Goal: Information Seeking & Learning: Learn about a topic

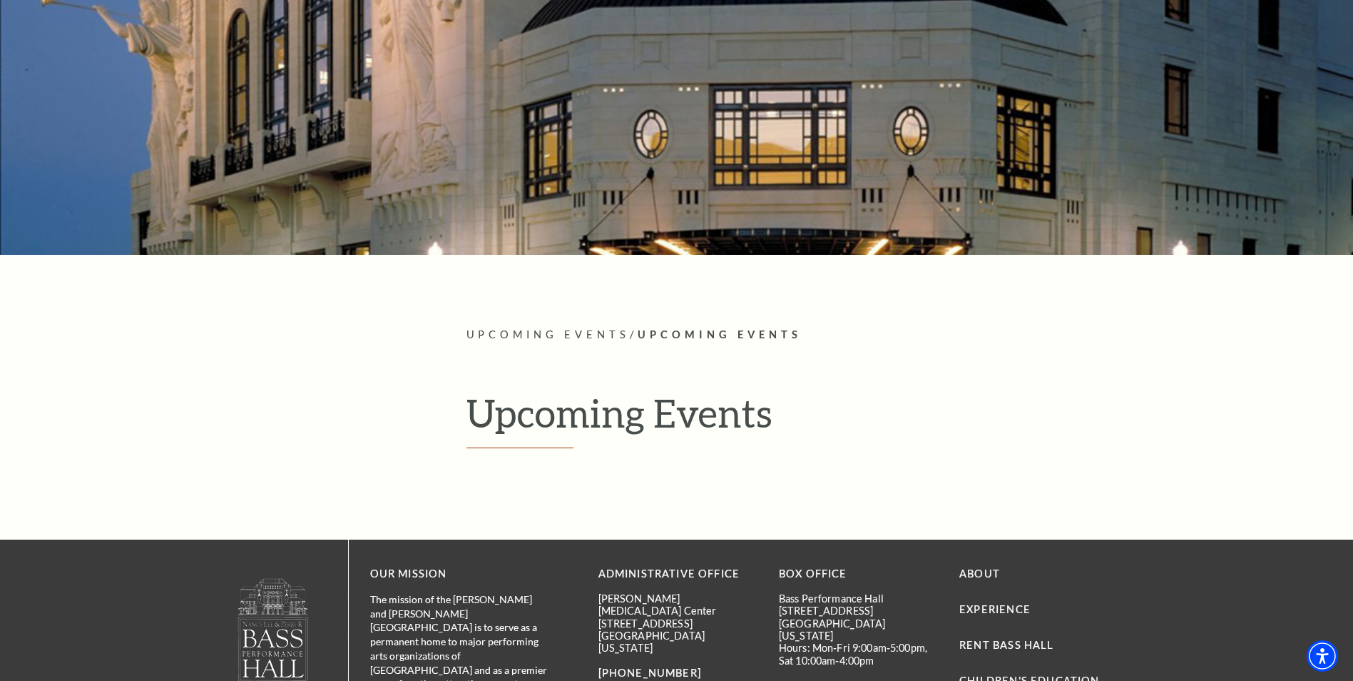
scroll to position [214, 0]
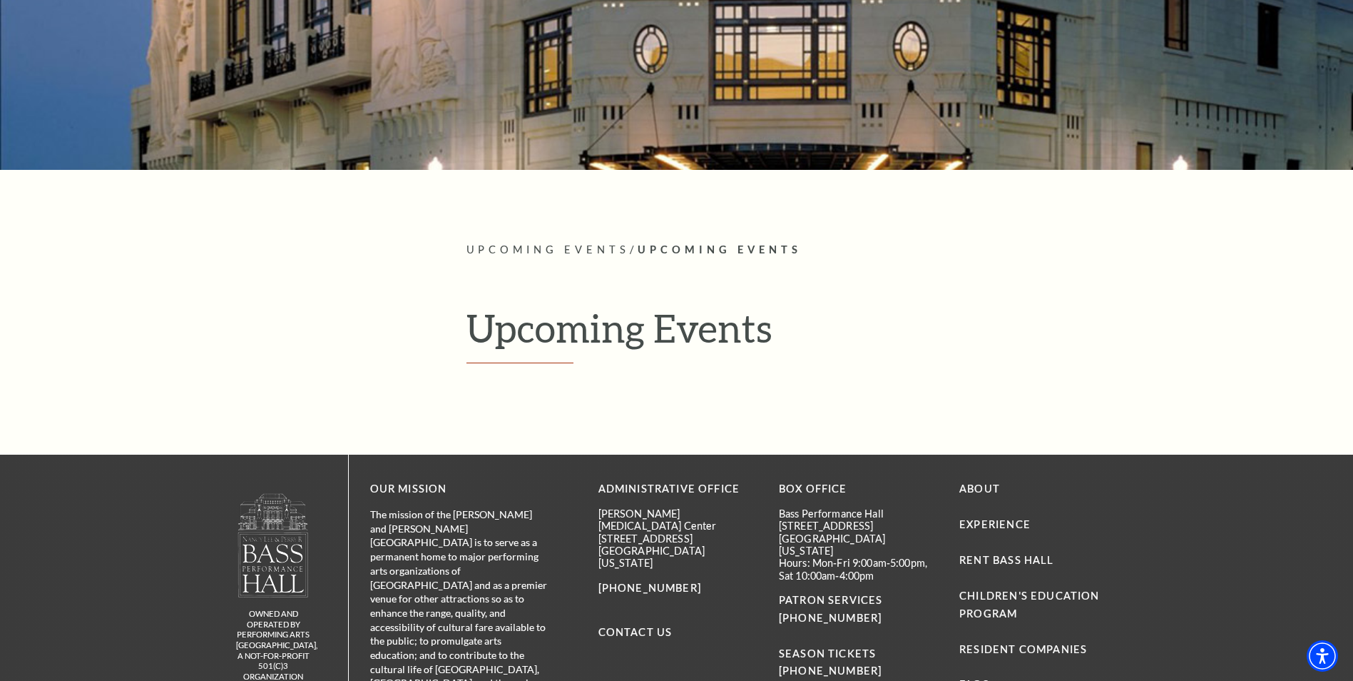
click at [554, 330] on h1 "Upcoming Events" at bounding box center [793, 334] width 653 height 58
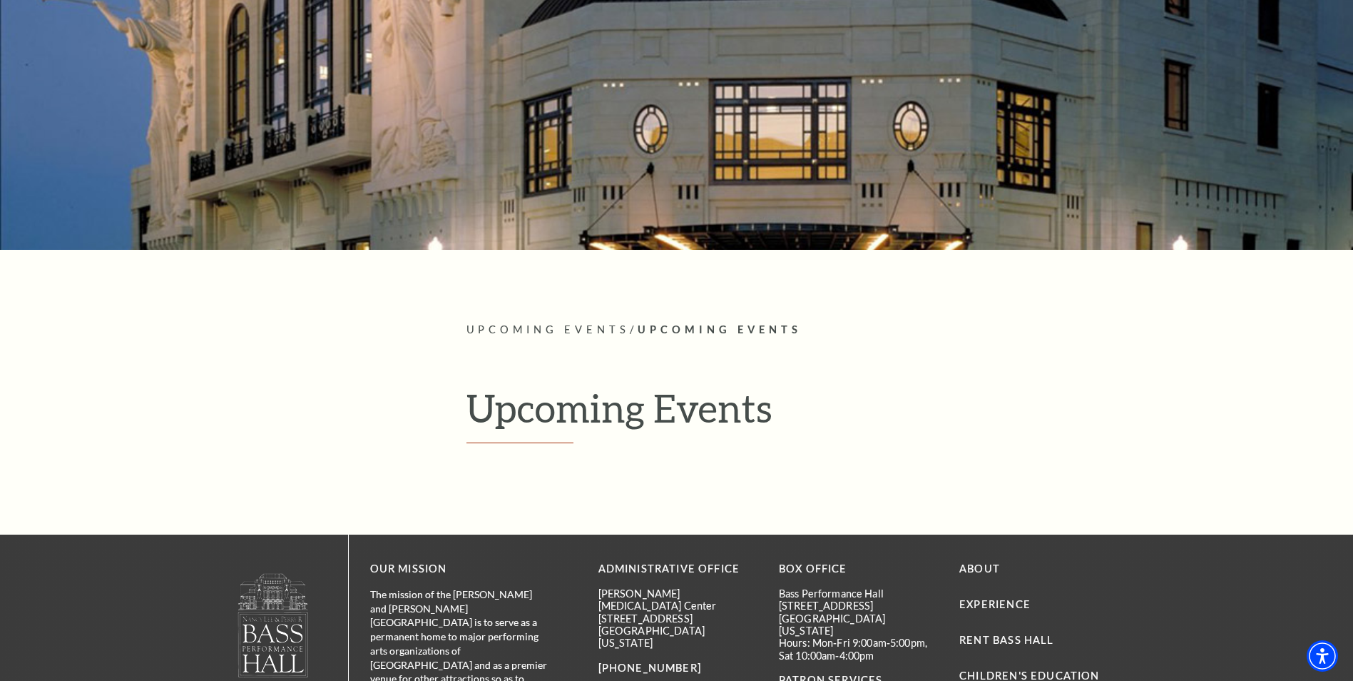
scroll to position [0, 0]
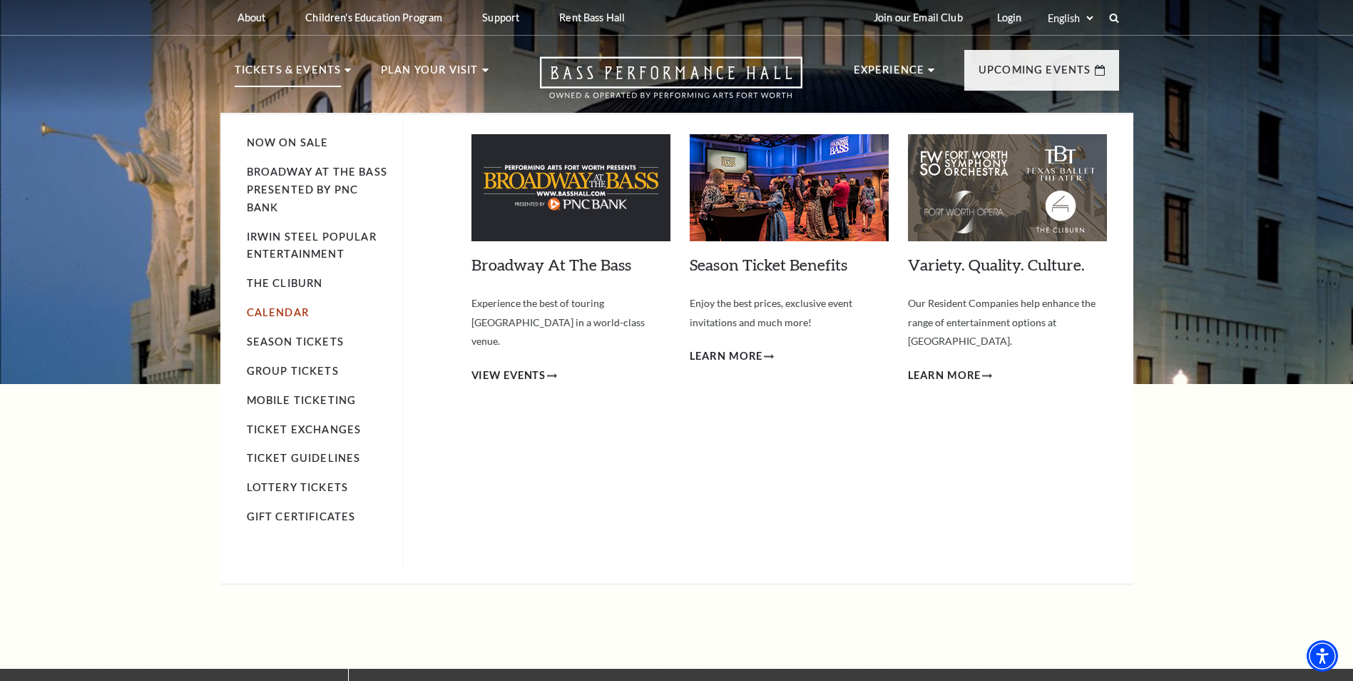
click at [280, 315] on link "Calendar" at bounding box center [278, 312] width 62 height 12
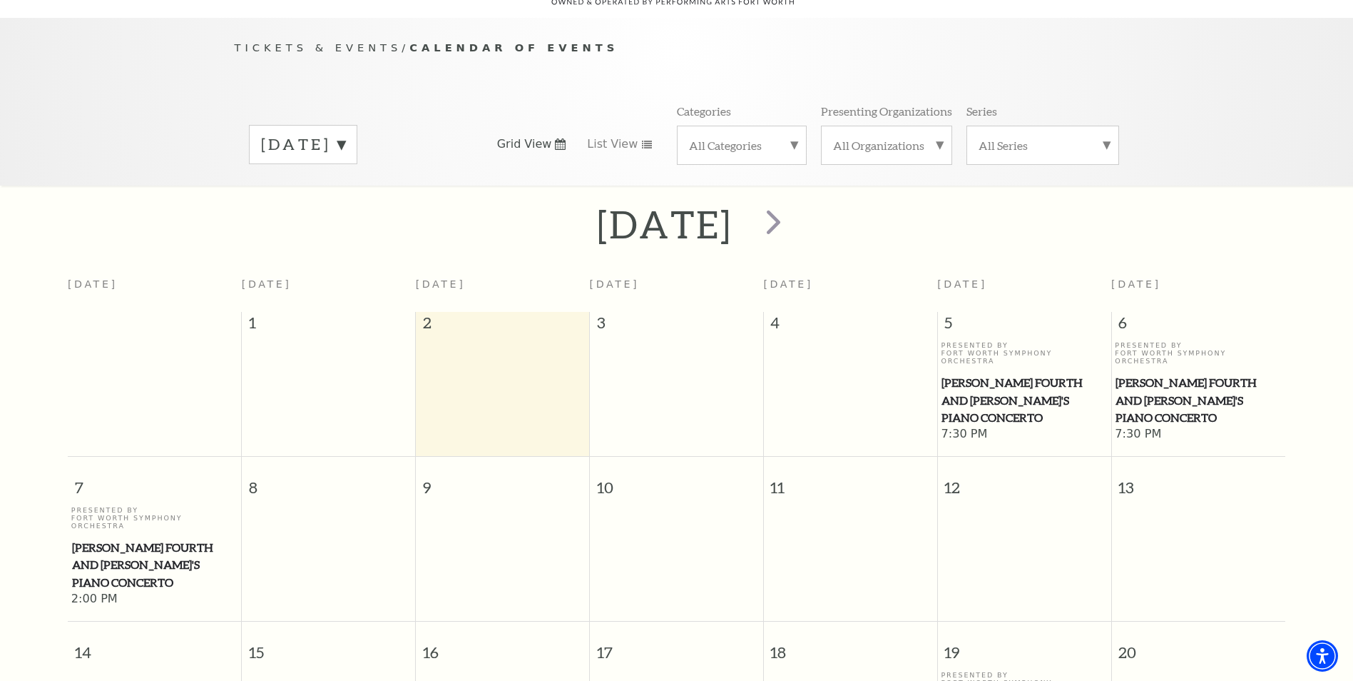
scroll to position [198, 0]
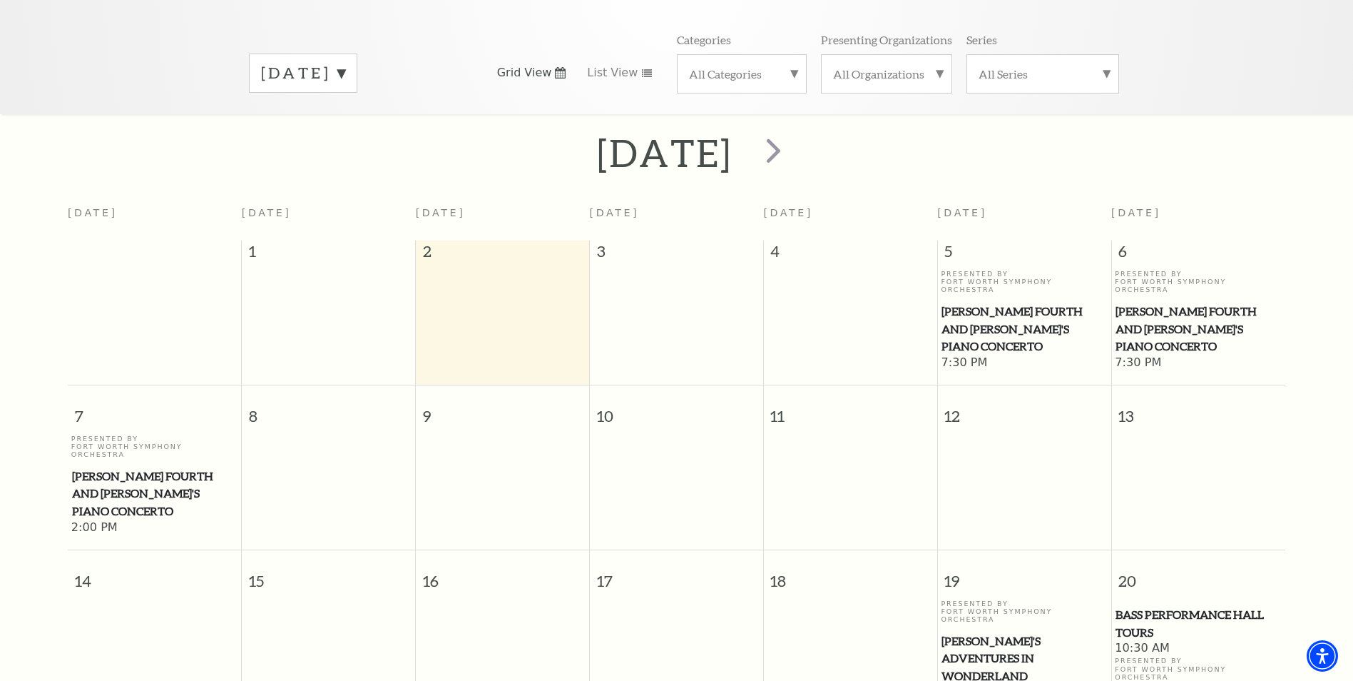
click at [1007, 302] on span "[PERSON_NAME] Fourth and [PERSON_NAME]'s Piano Concerto" at bounding box center [1024, 328] width 165 height 53
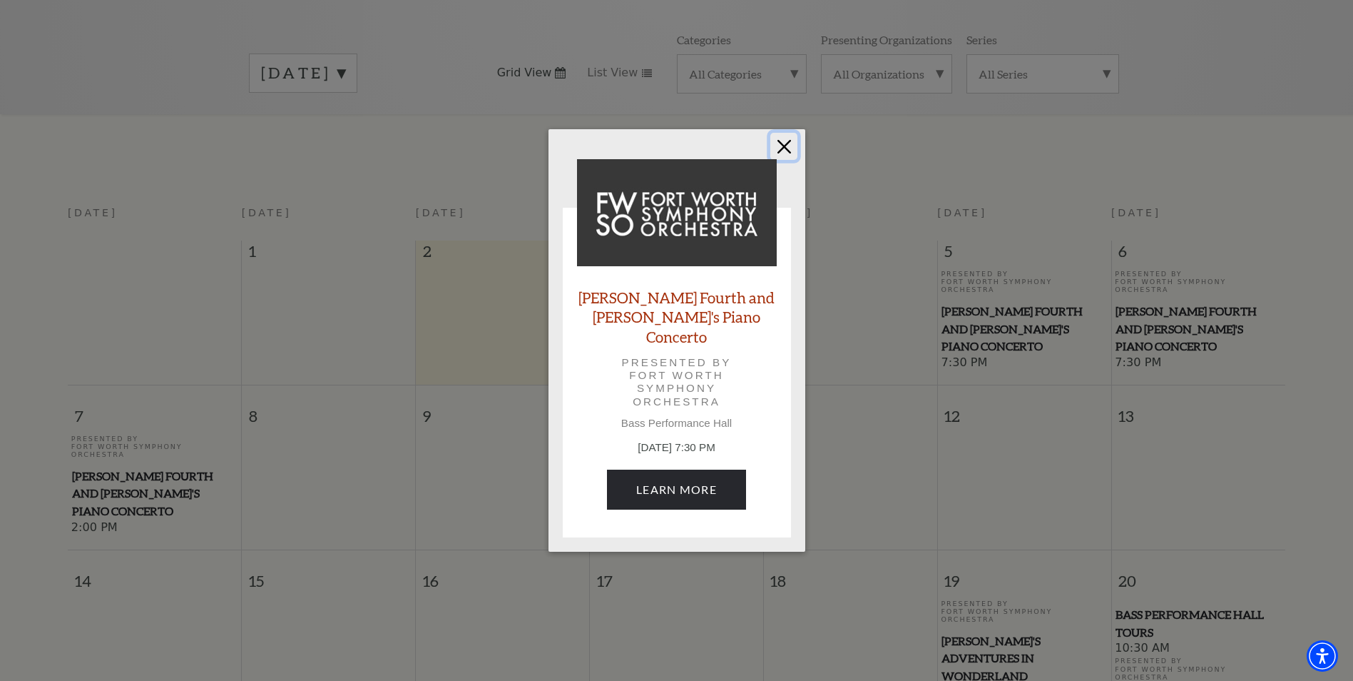
click at [780, 158] on button "Close" at bounding box center [783, 146] width 27 height 27
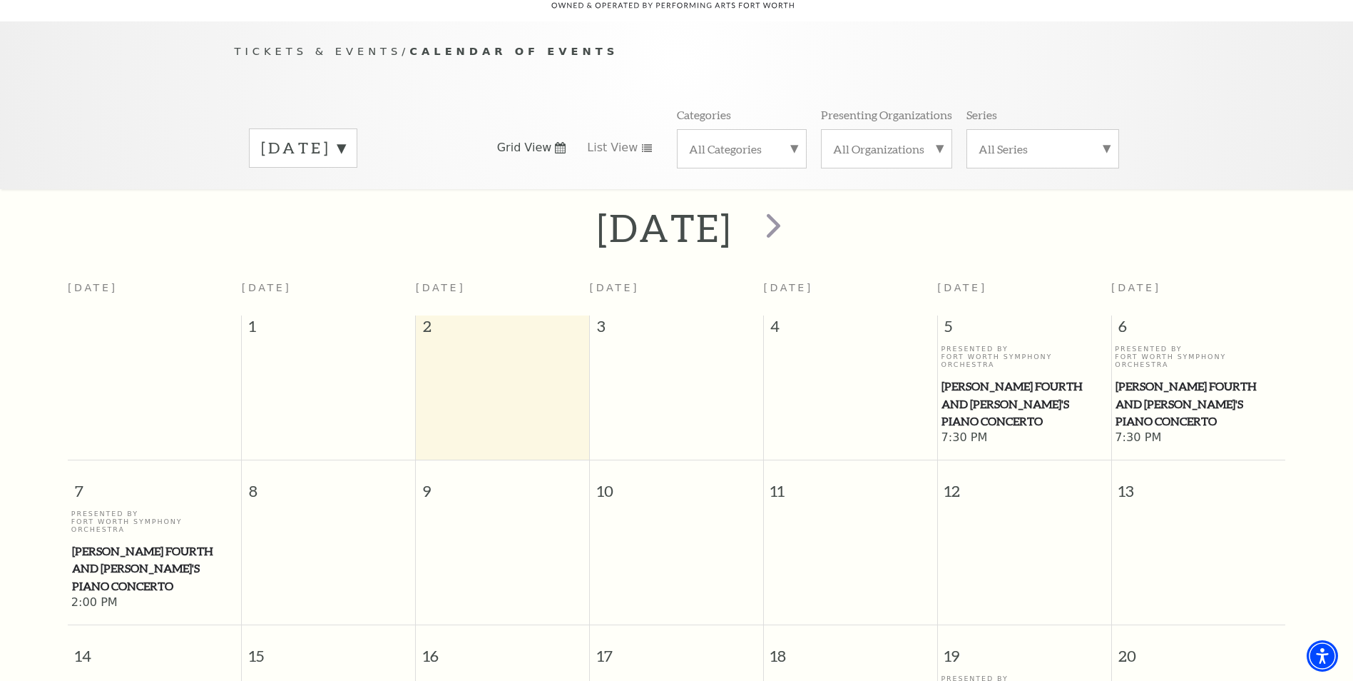
scroll to position [0, 0]
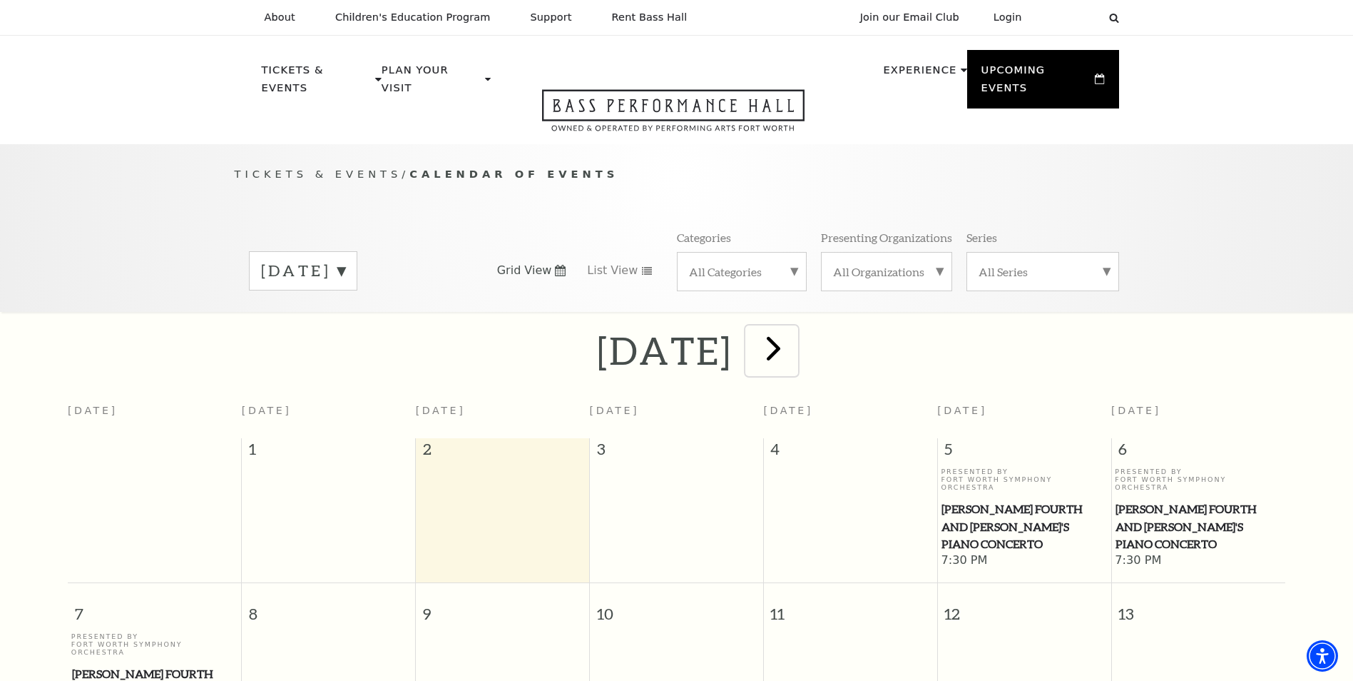
click at [794, 335] on span "next" at bounding box center [773, 347] width 41 height 41
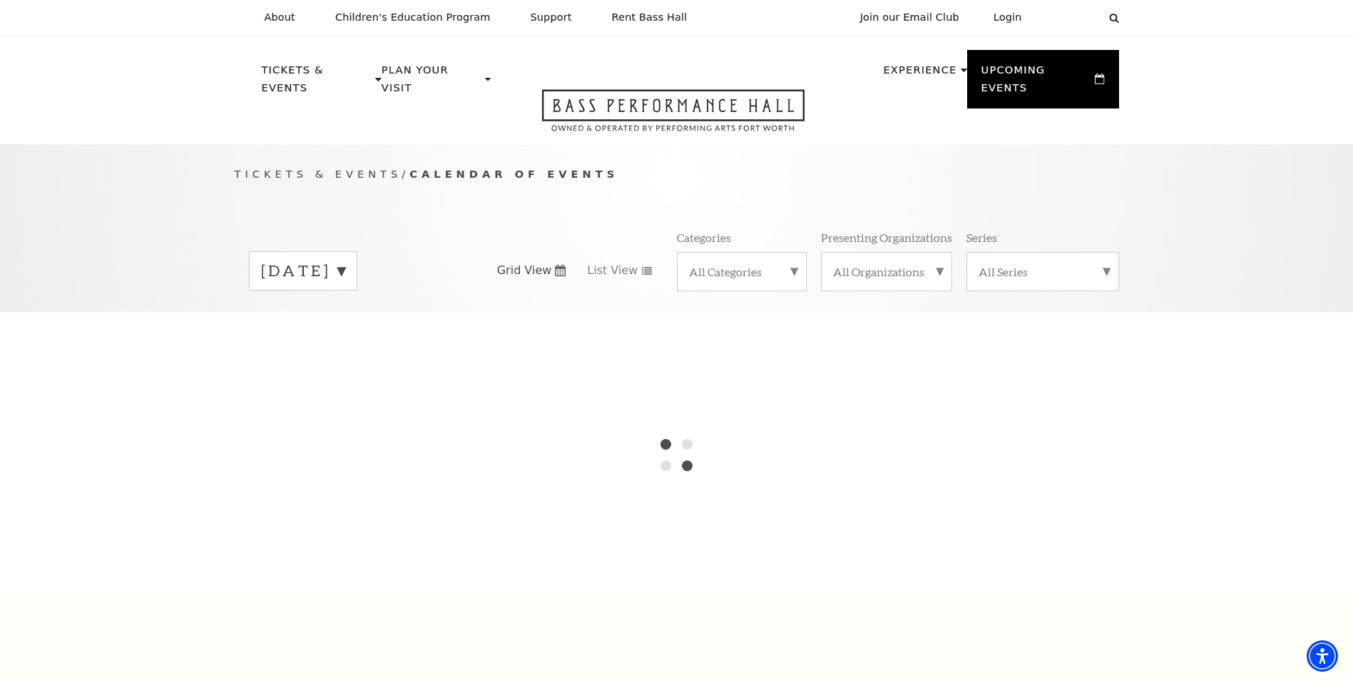
click at [345, 260] on label "[DATE]" at bounding box center [303, 271] width 84 height 22
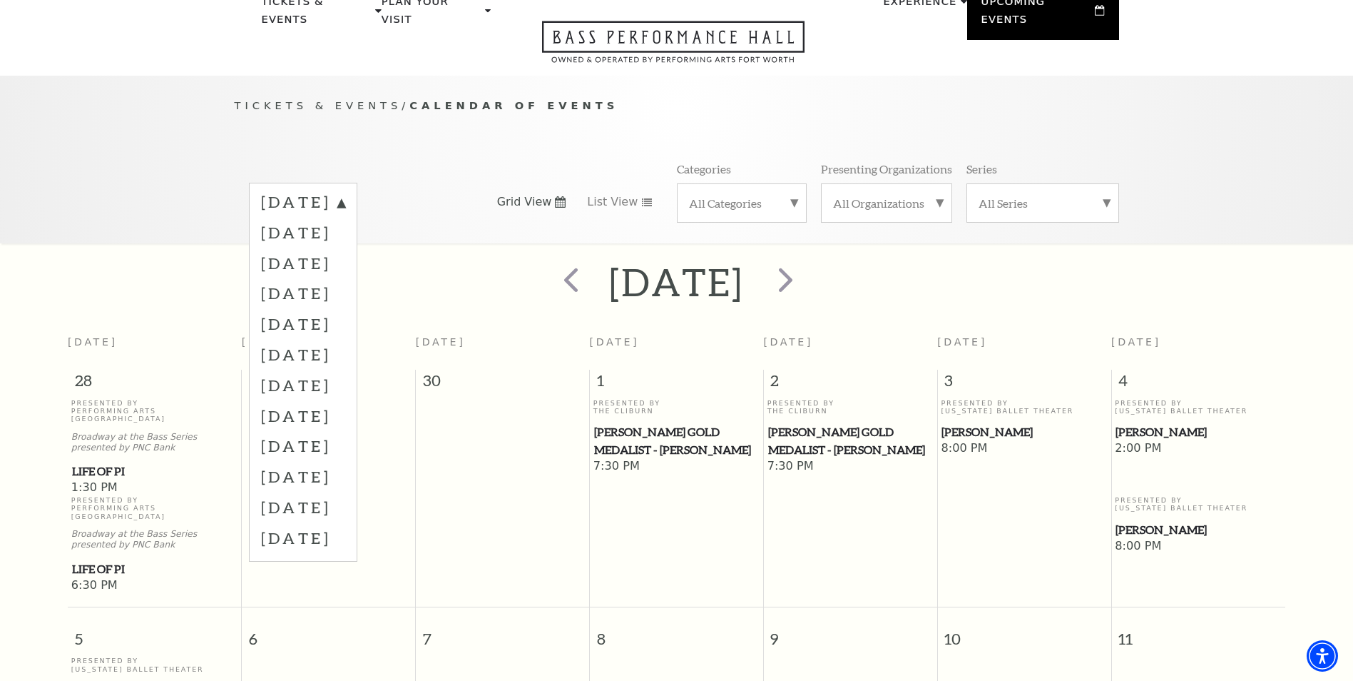
scroll to position [126, 0]
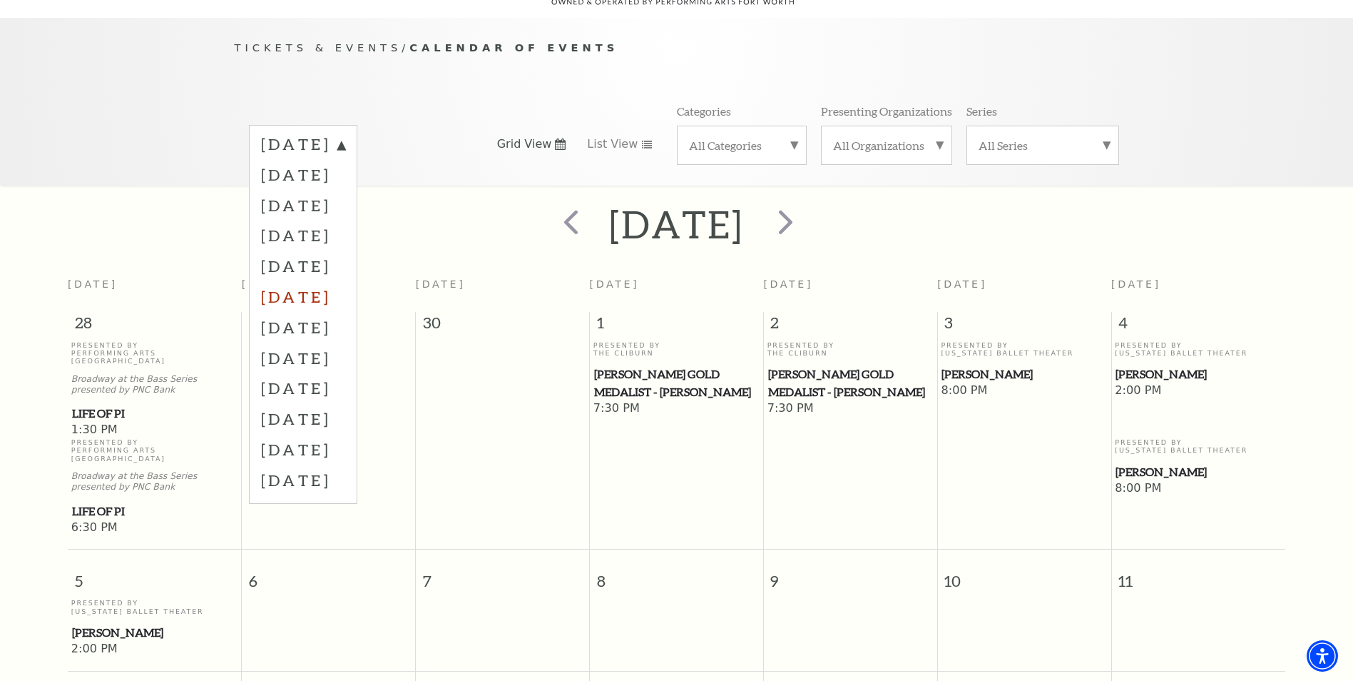
click at [345, 281] on label "[DATE]" at bounding box center [303, 296] width 84 height 31
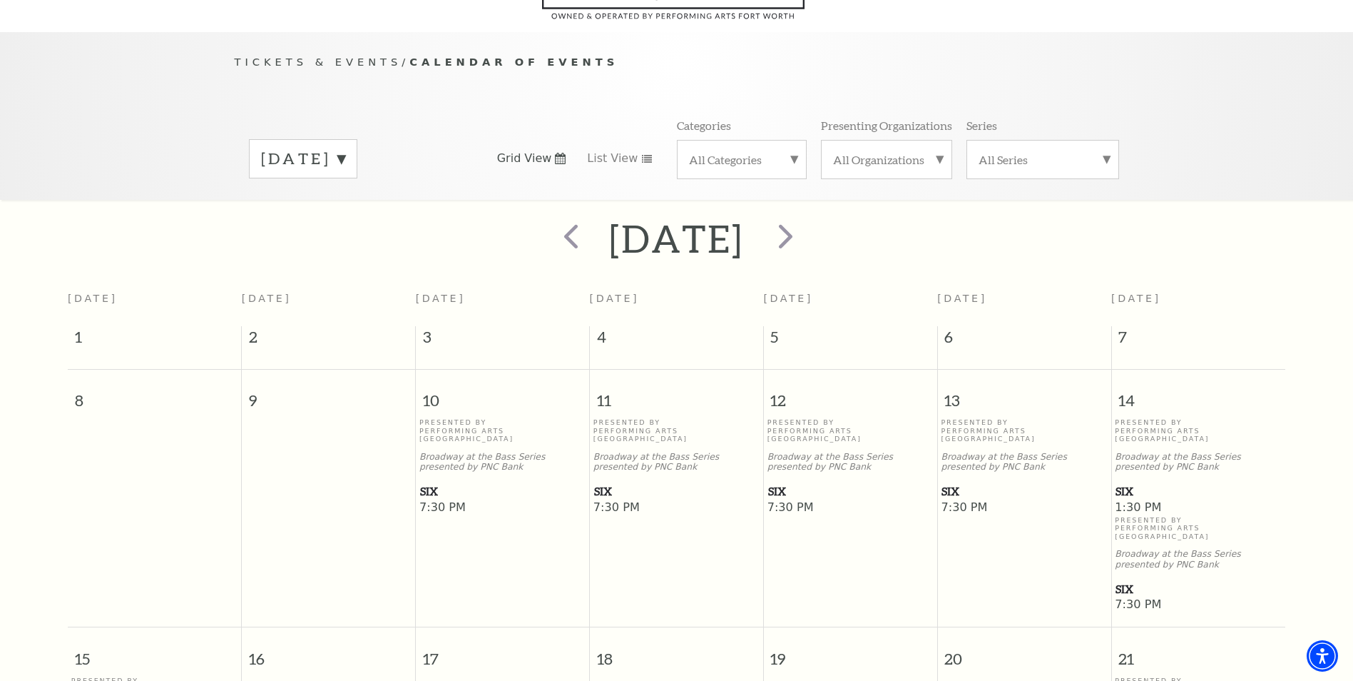
scroll to position [0, 0]
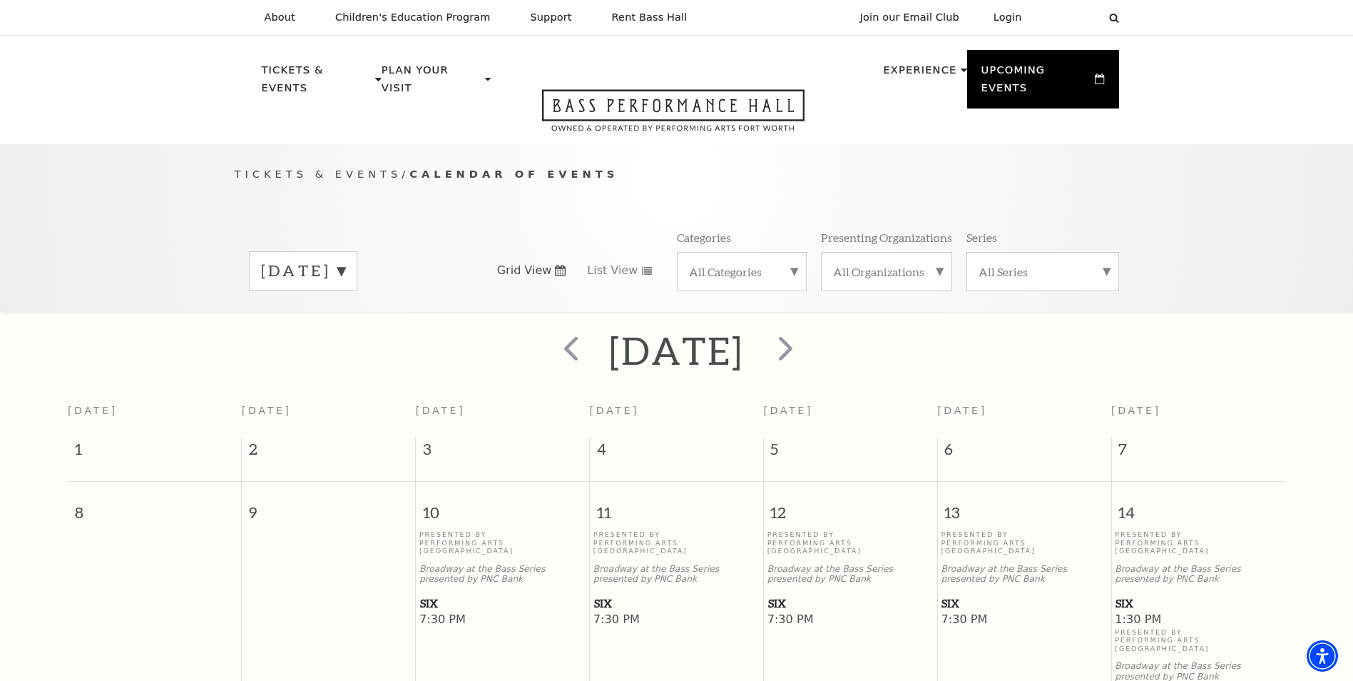
click at [345, 260] on label "[DATE]" at bounding box center [303, 271] width 84 height 22
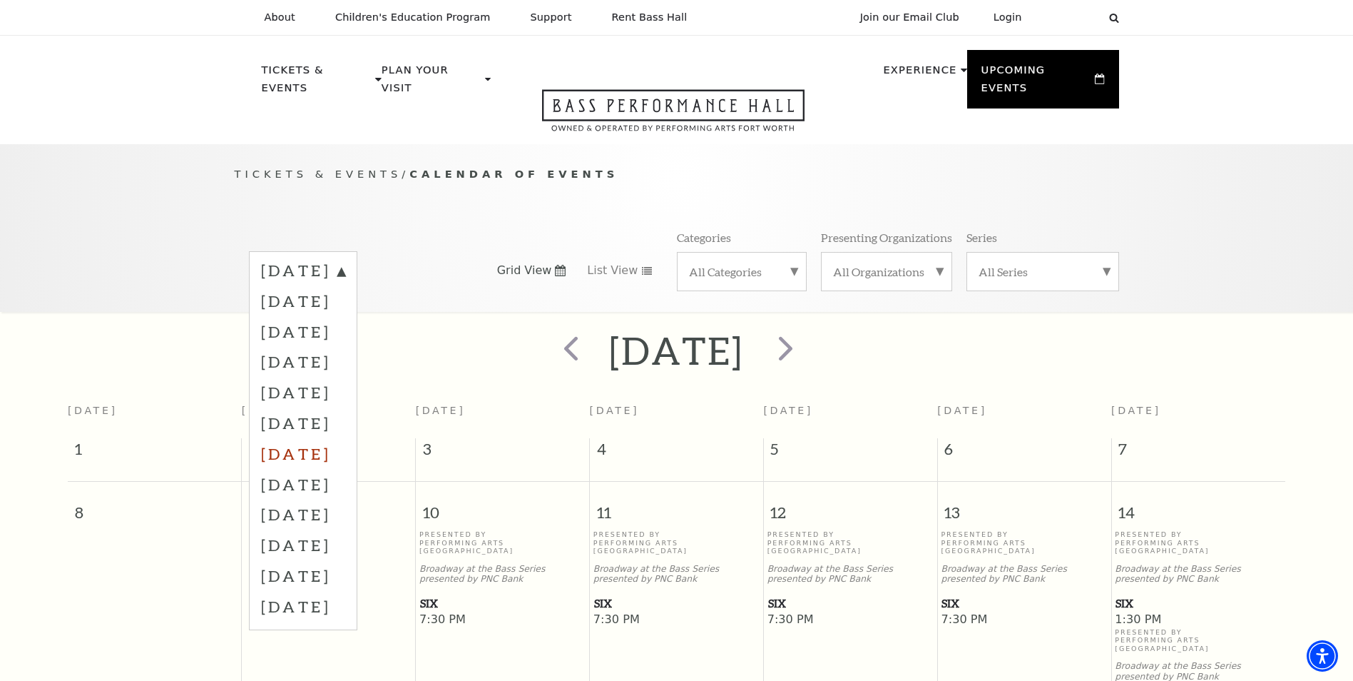
click at [325, 438] on label "[DATE]" at bounding box center [303, 453] width 84 height 31
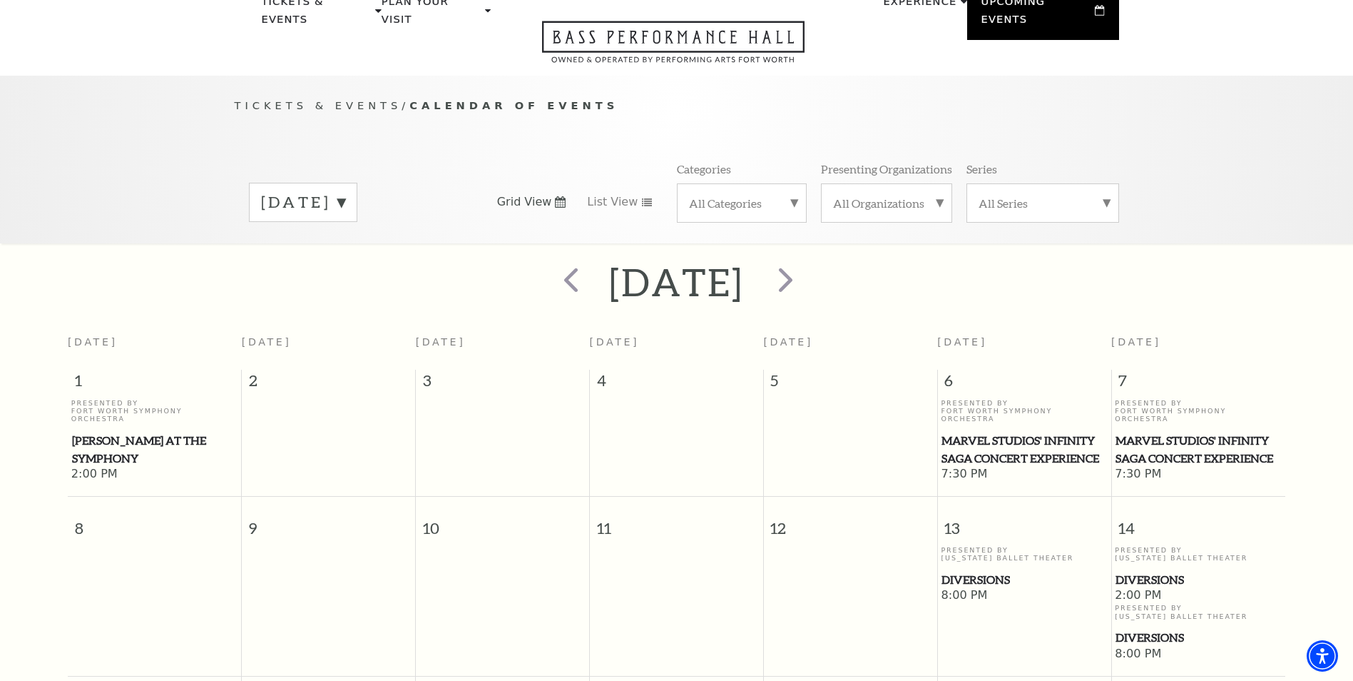
scroll to position [126, 0]
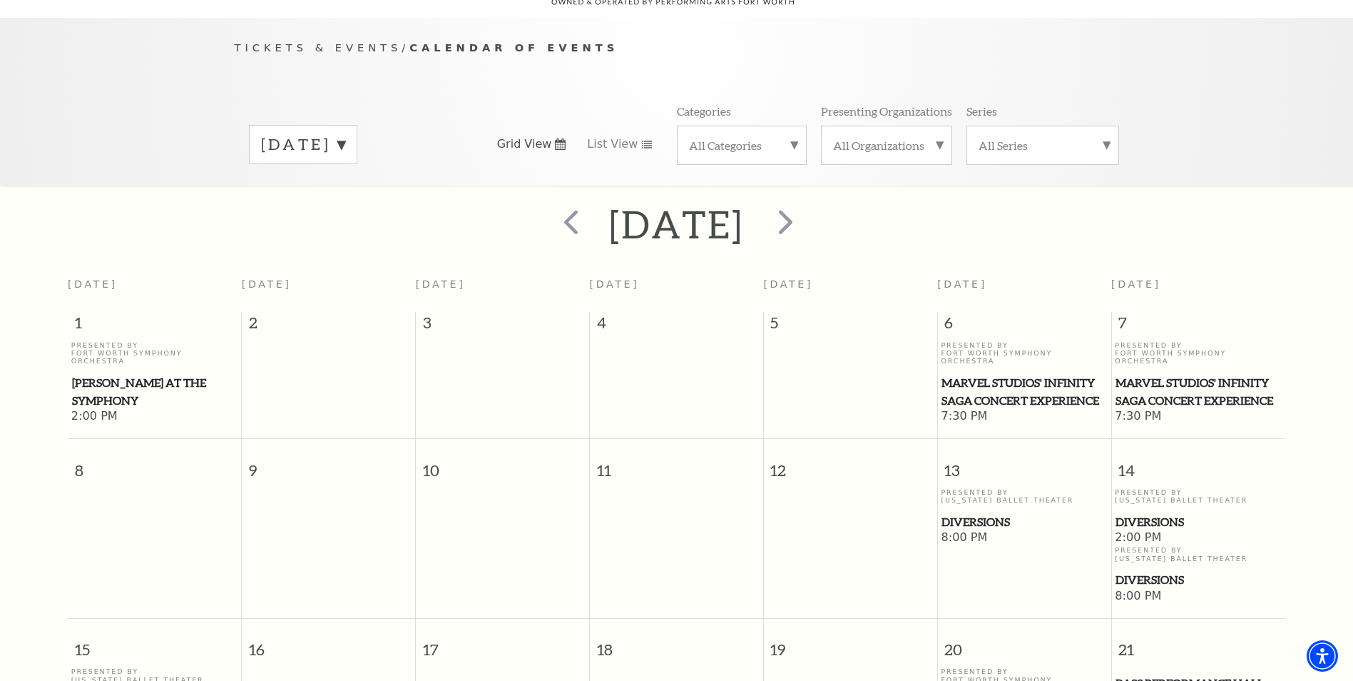
click at [1014, 374] on span "Marvel Studios' Infinity Saga Concert Experience" at bounding box center [1024, 391] width 165 height 35
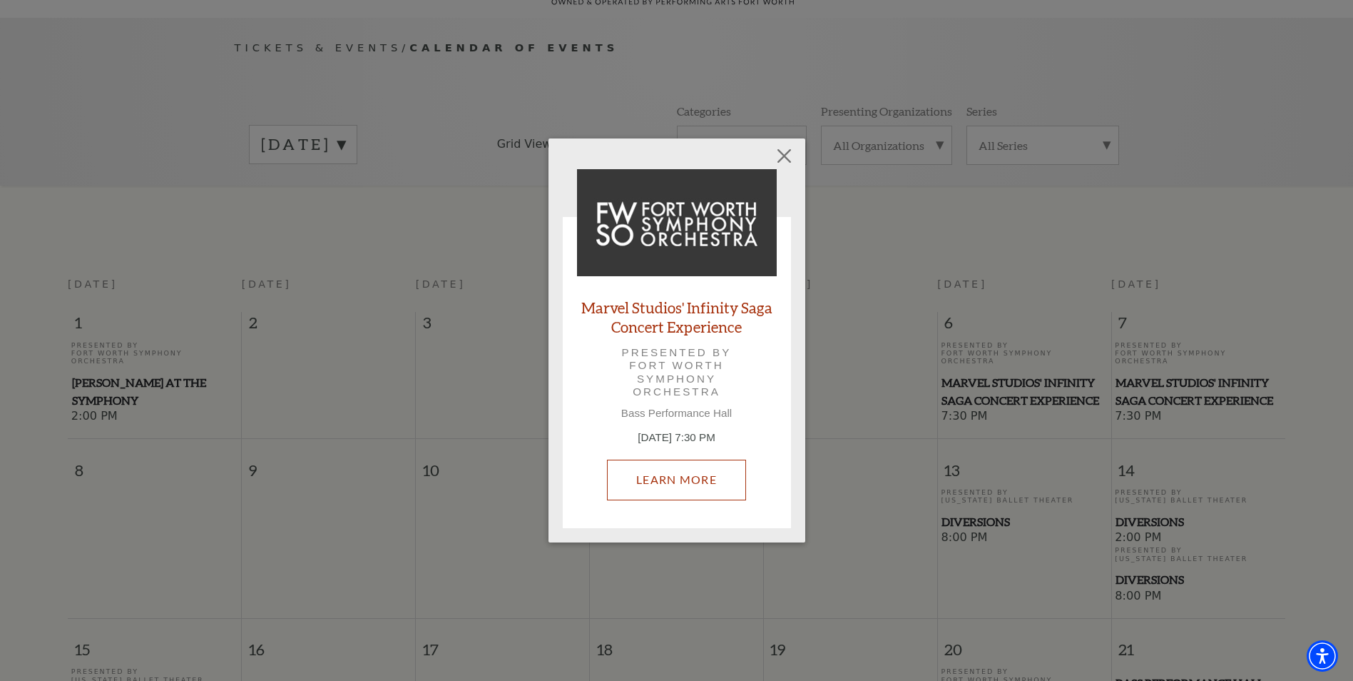
click at [658, 478] on link "Learn More" at bounding box center [676, 479] width 139 height 40
